Goal: Task Accomplishment & Management: Use online tool/utility

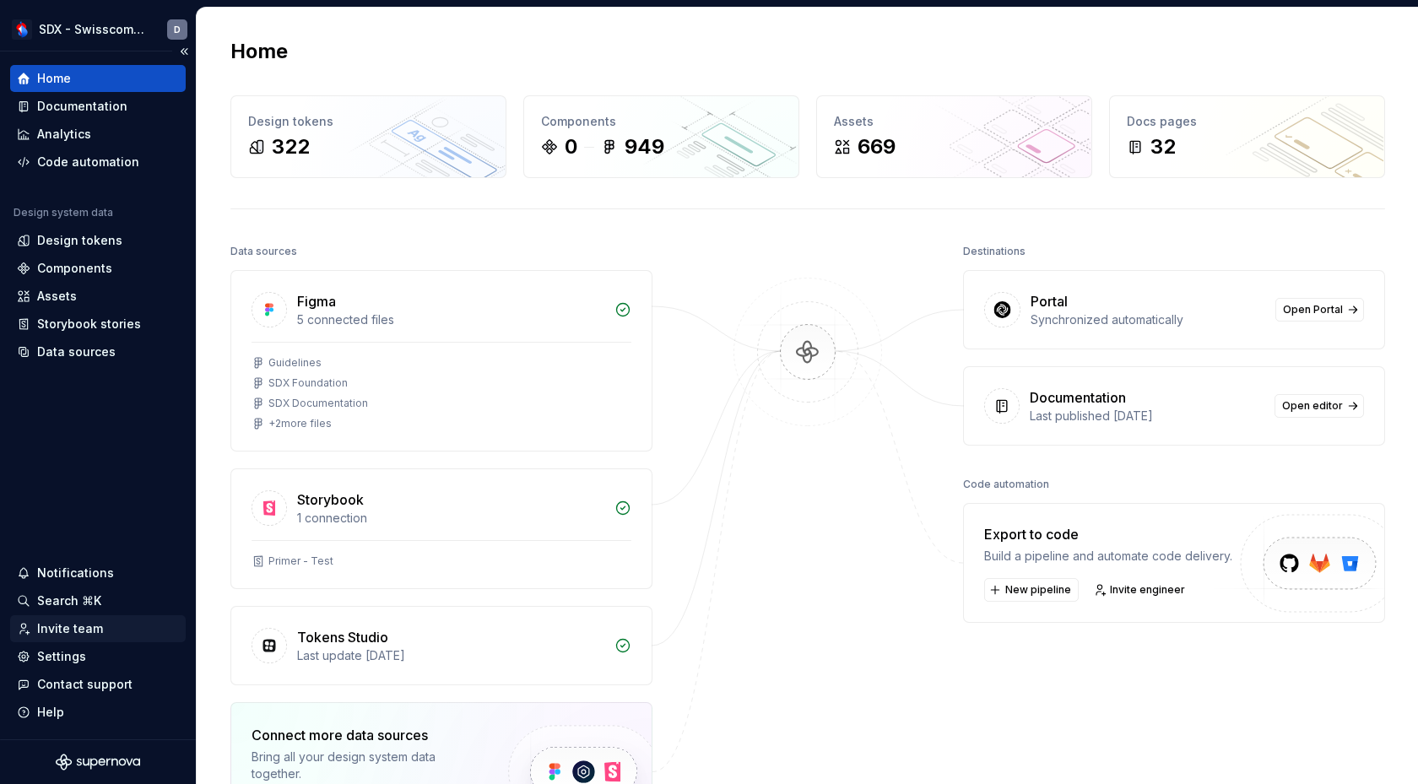
click at [92, 622] on div "Invite team" at bounding box center [70, 628] width 66 height 17
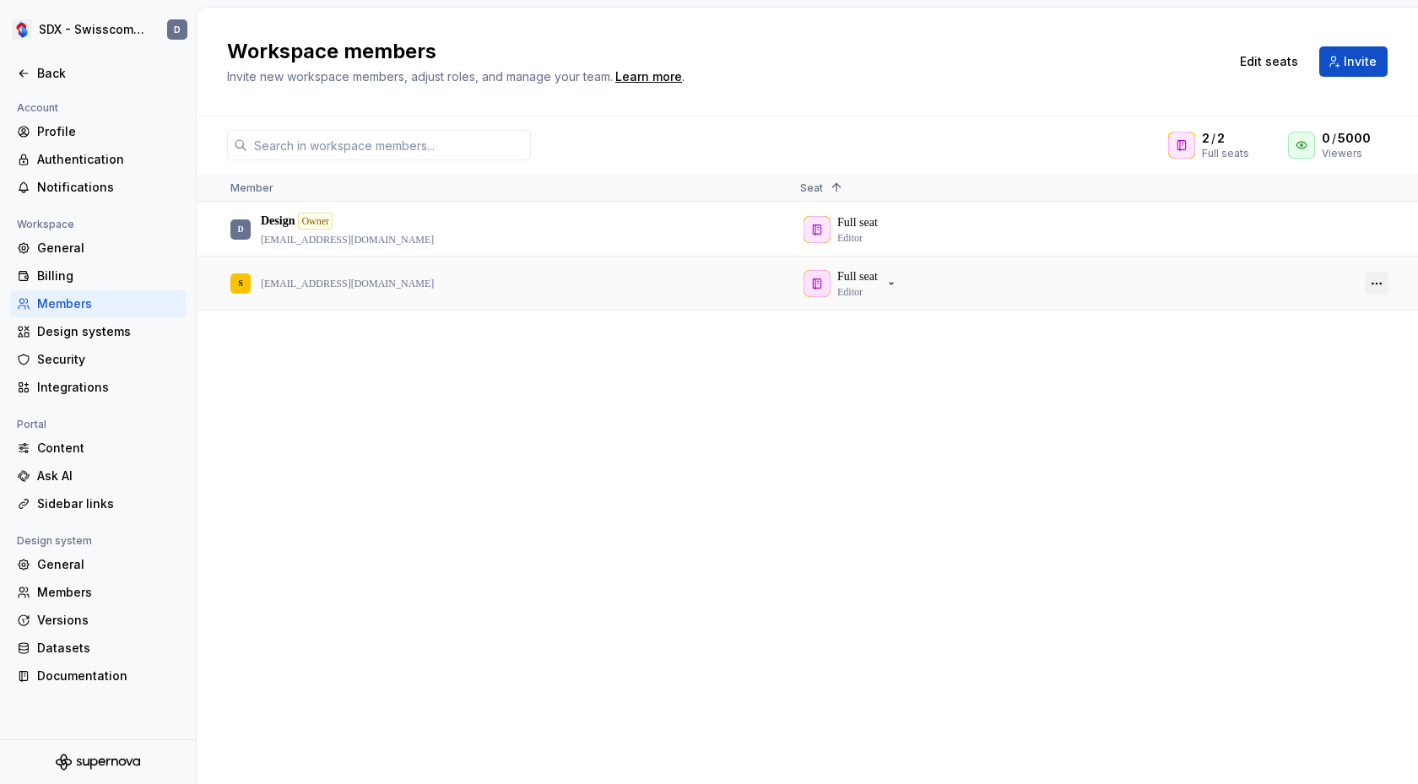
click at [1130, 281] on button "button" at bounding box center [1377, 284] width 24 height 24
click at [1130, 409] on div "D Design Owner [EMAIL_ADDRESS][DOMAIN_NAME] Full seat Editor S [EMAIL_ADDRESS][…" at bounding box center [807, 493] width 1221 height 581
click at [908, 462] on div "D Design Owner [EMAIL_ADDRESS][DOMAIN_NAME] Full seat Editor S [EMAIL_ADDRESS][…" at bounding box center [807, 493] width 1221 height 581
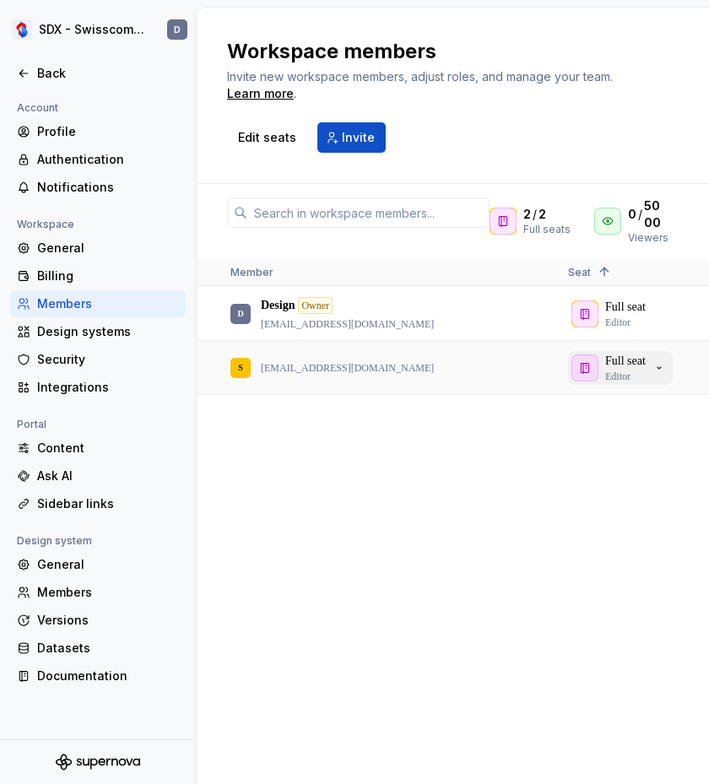
click at [659, 368] on icon "button" at bounding box center [659, 368] width 14 height 14
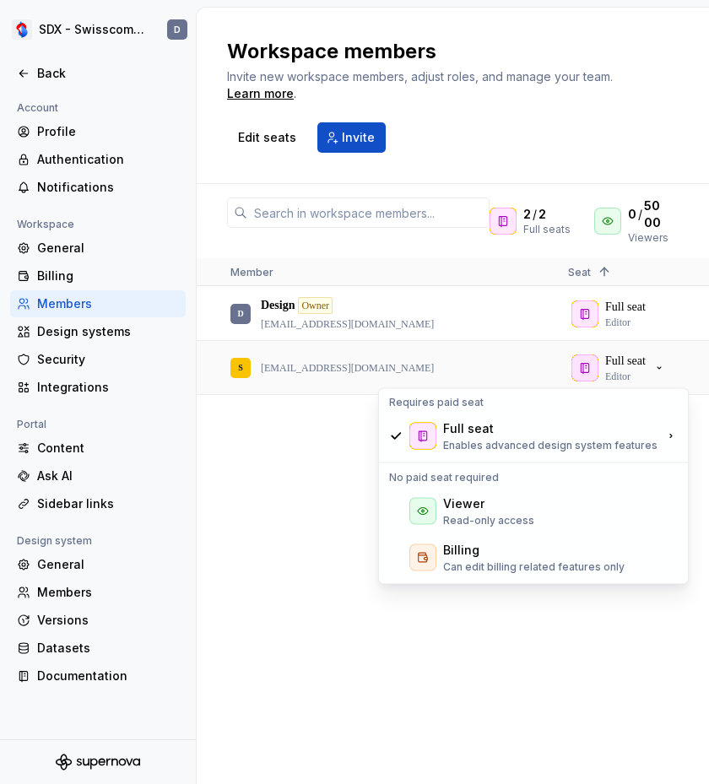
click at [528, 632] on div "D Design Owner [EMAIL_ADDRESS][DOMAIN_NAME] Full seat Editor S [EMAIL_ADDRESS][…" at bounding box center [453, 535] width 512 height 496
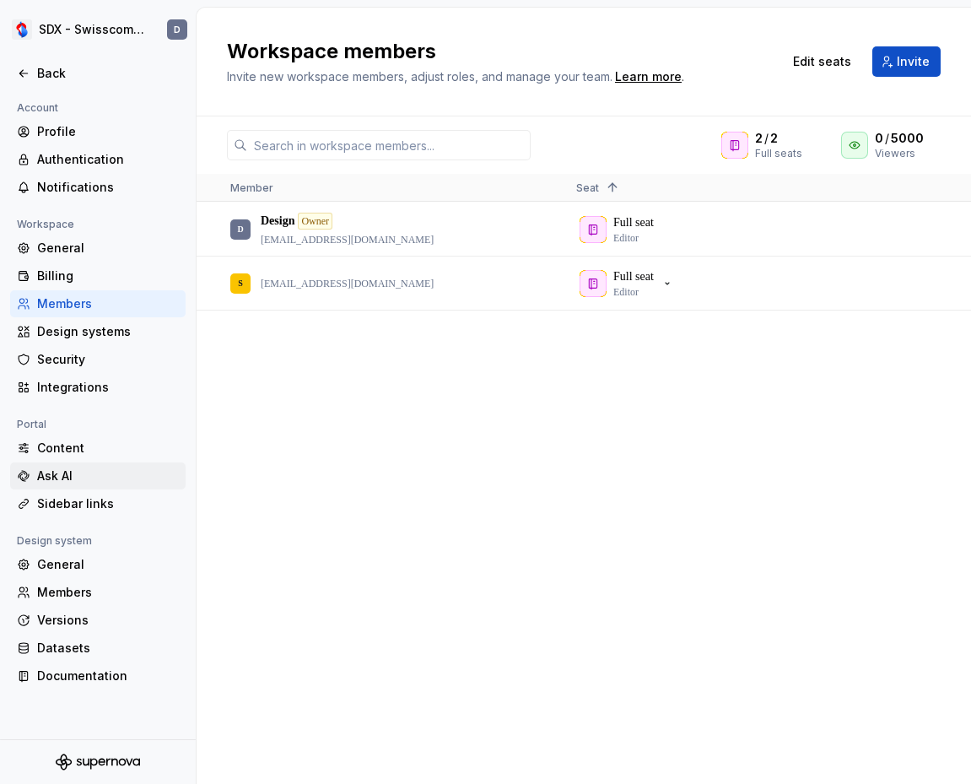
click at [89, 473] on div "Ask AI" at bounding box center [108, 476] width 142 height 17
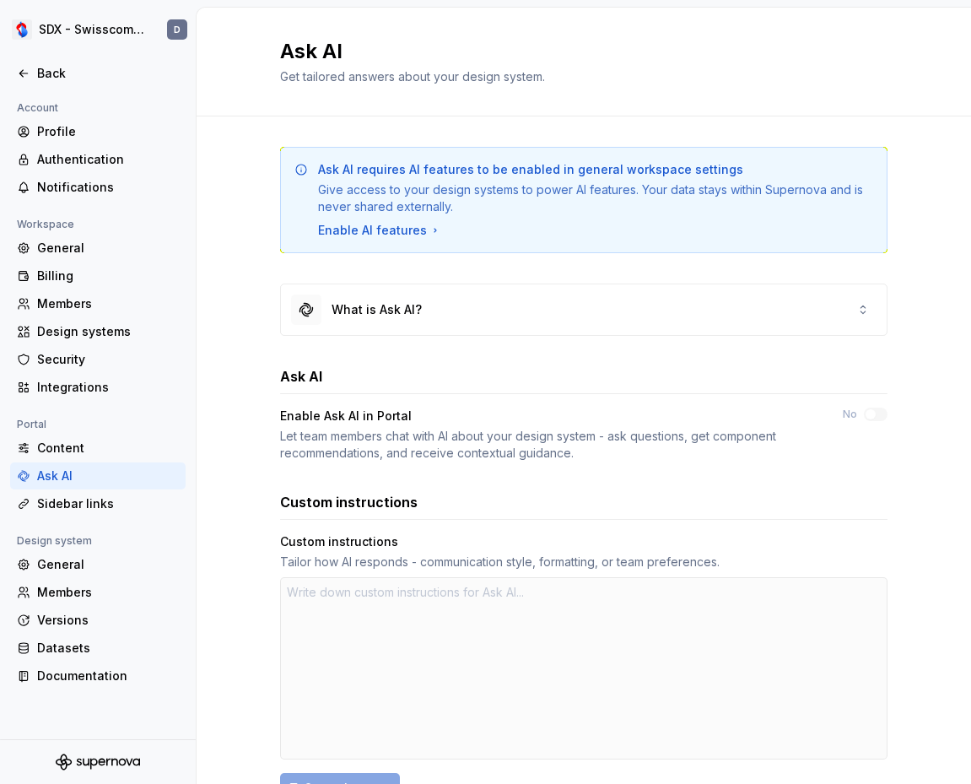
click at [457, 596] on div at bounding box center [584, 668] width 608 height 182
type textarea "*"
